Goal: Transaction & Acquisition: Purchase product/service

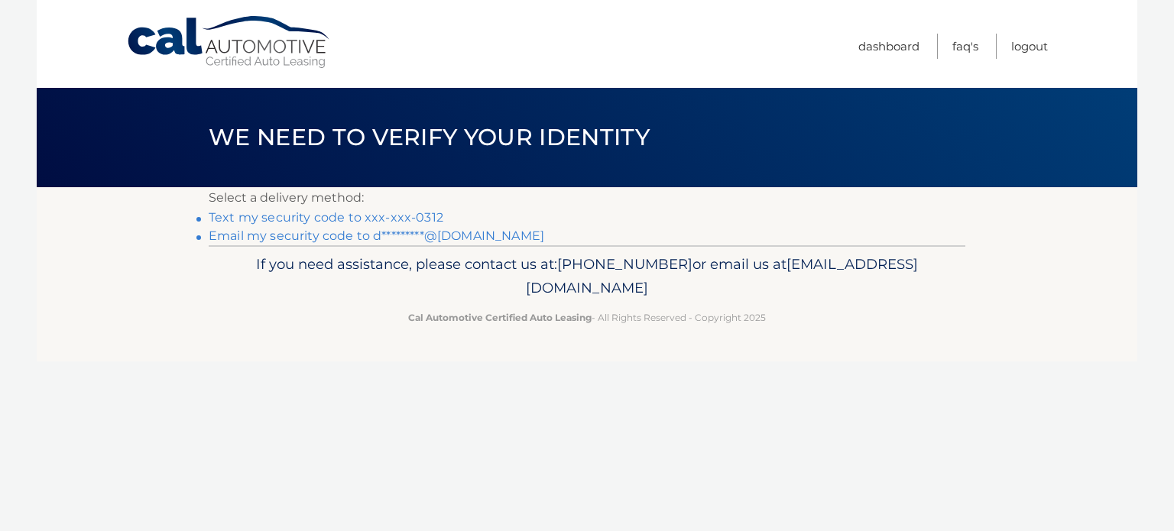
click at [421, 216] on link "Text my security code to xxx-xxx-0312" at bounding box center [326, 217] width 235 height 15
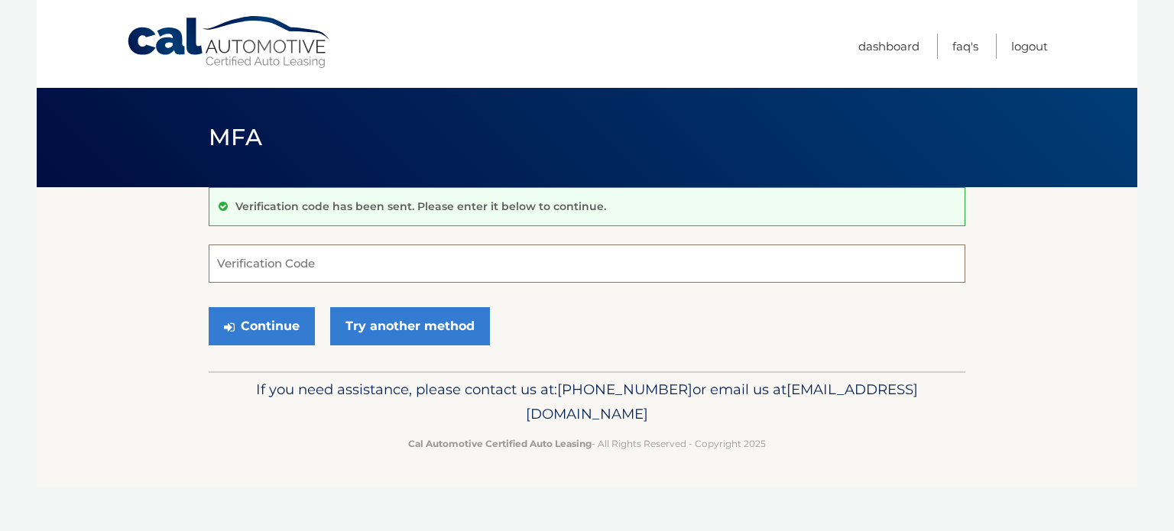
click at [410, 269] on input "Verification Code" at bounding box center [587, 264] width 757 height 38
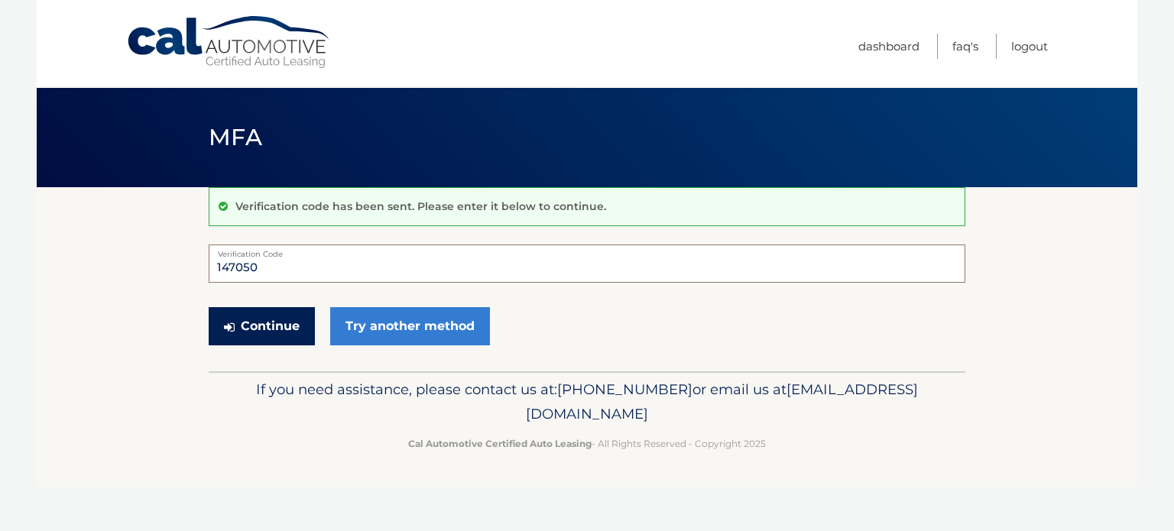
type input "147050"
click at [266, 313] on button "Continue" at bounding box center [262, 326] width 106 height 38
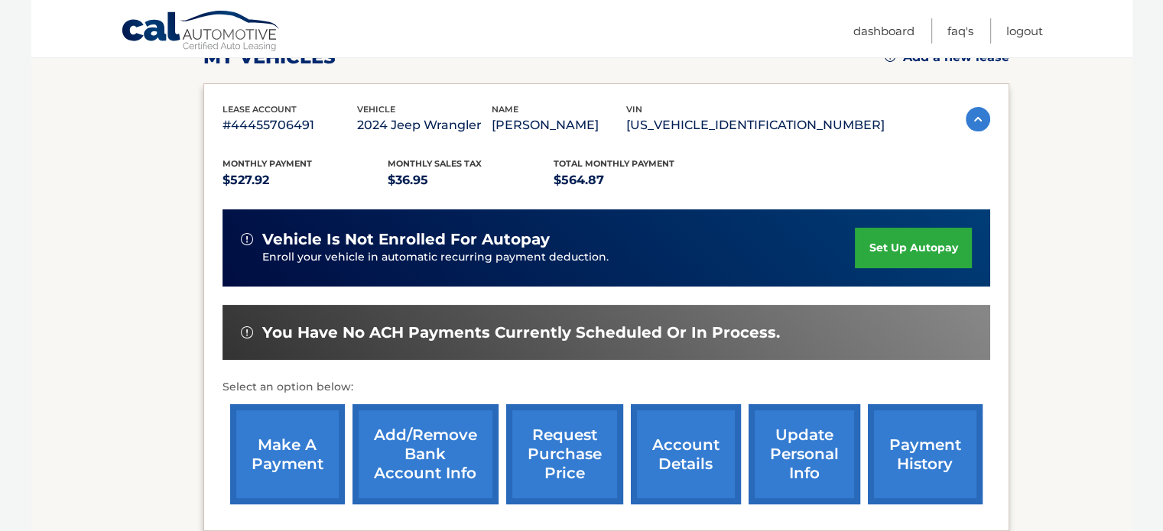
scroll to position [245, 0]
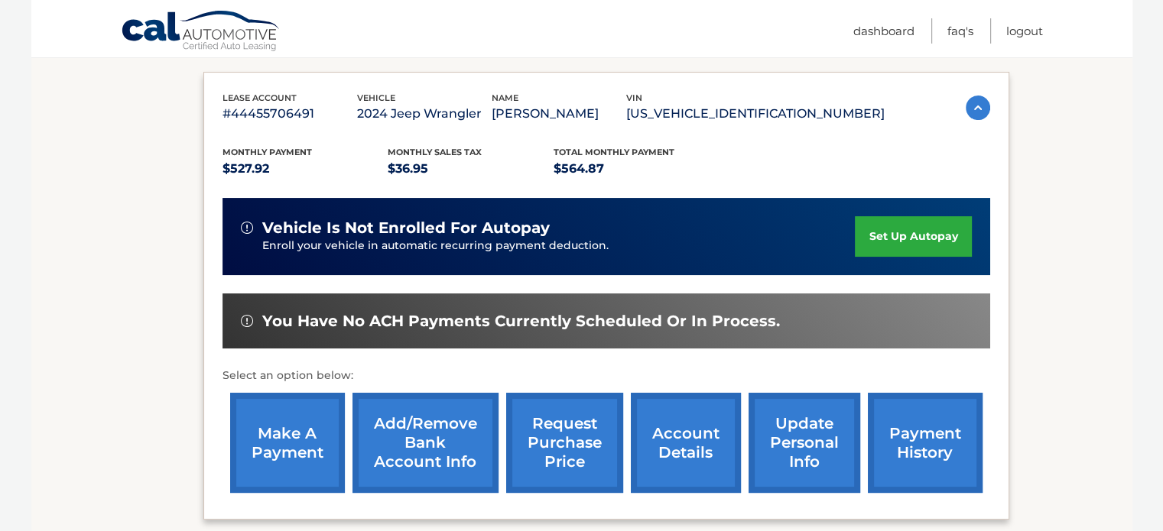
click at [242, 447] on link "make a payment" at bounding box center [287, 443] width 115 height 100
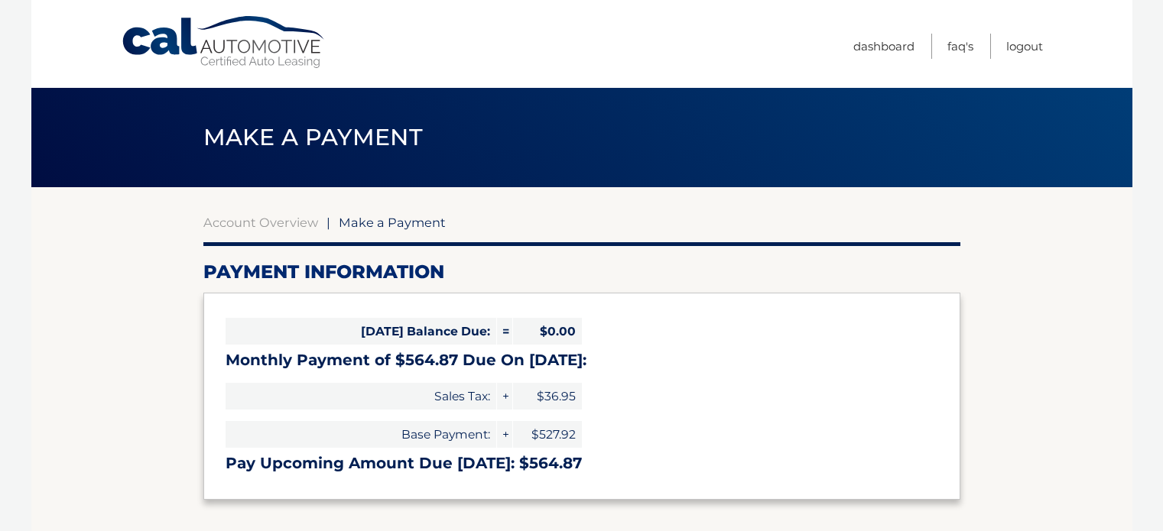
select select "MjRiNTllNzYtZDA4Ny00ZmY0LWI5YzctZWQxYTllMjAxZWJi"
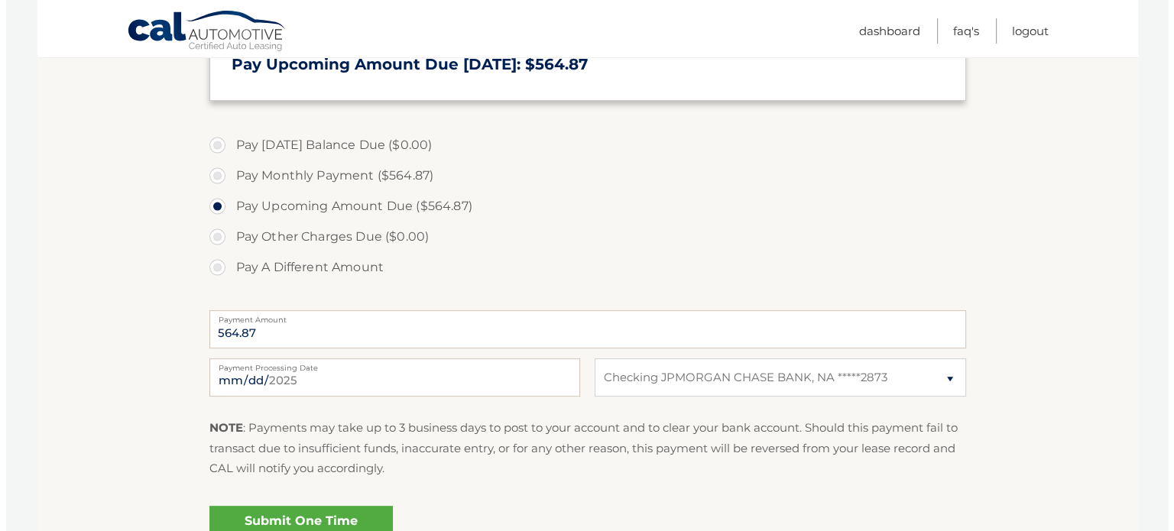
scroll to position [428, 0]
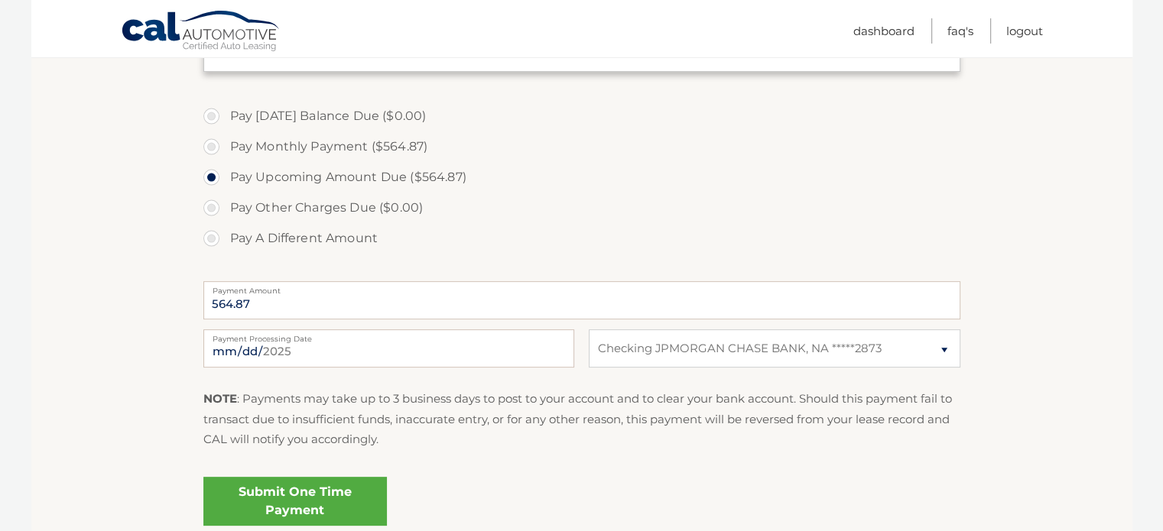
click at [329, 498] on link "Submit One Time Payment" at bounding box center [294, 501] width 183 height 49
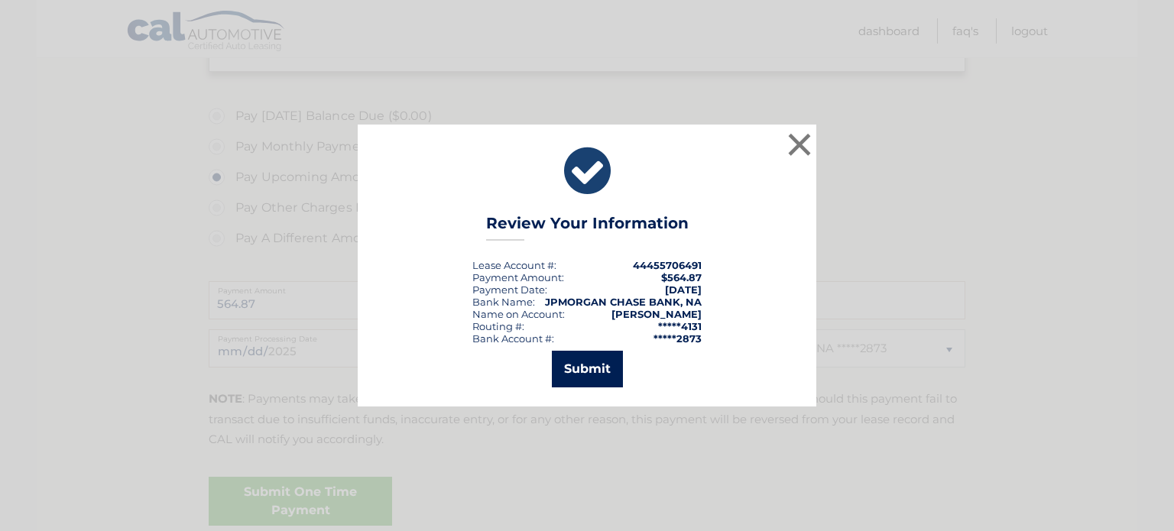
click at [602, 364] on button "Submit" at bounding box center [587, 369] width 71 height 37
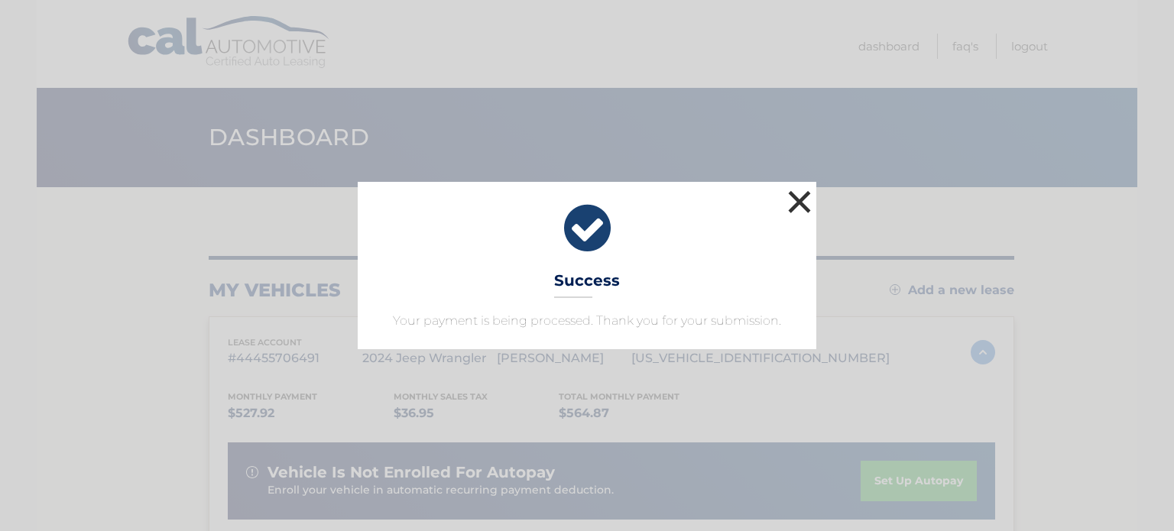
click at [798, 198] on button "×" at bounding box center [799, 202] width 31 height 31
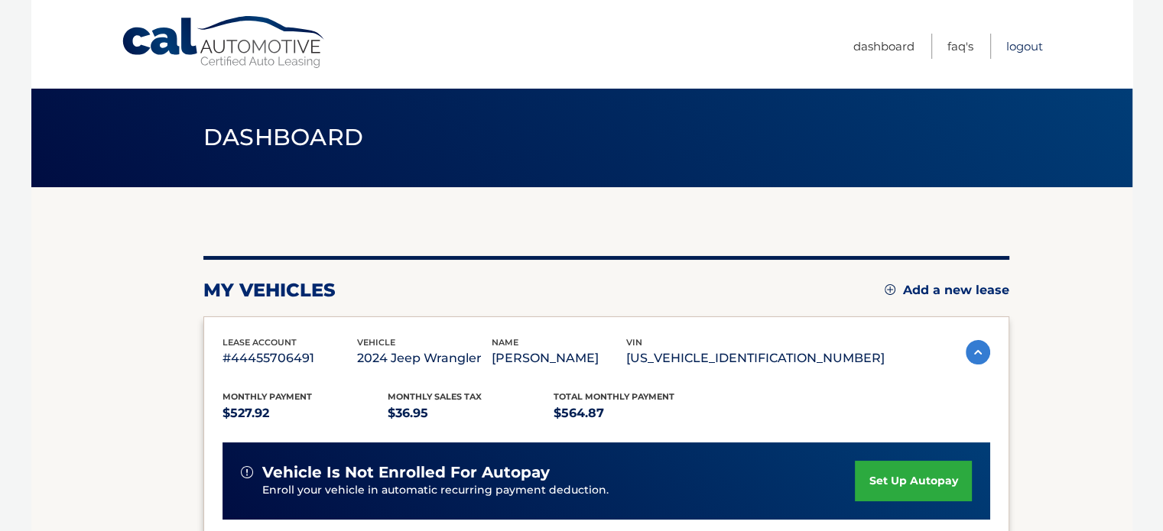
click at [1012, 47] on link "Logout" at bounding box center [1024, 46] width 37 height 25
